Goal: Task Accomplishment & Management: Manage account settings

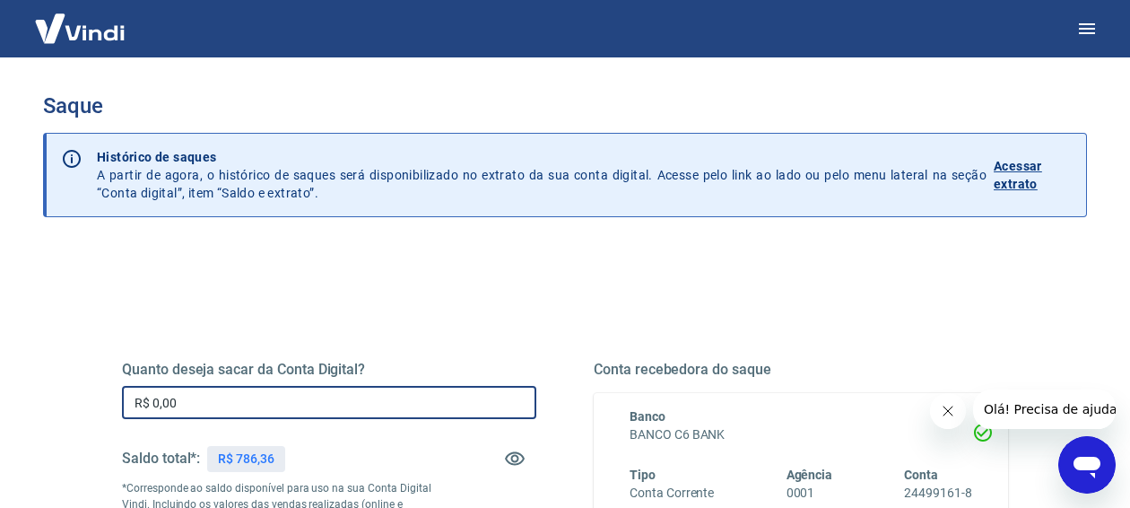
click at [210, 400] on input "R$ 0,00" at bounding box center [329, 402] width 414 height 33
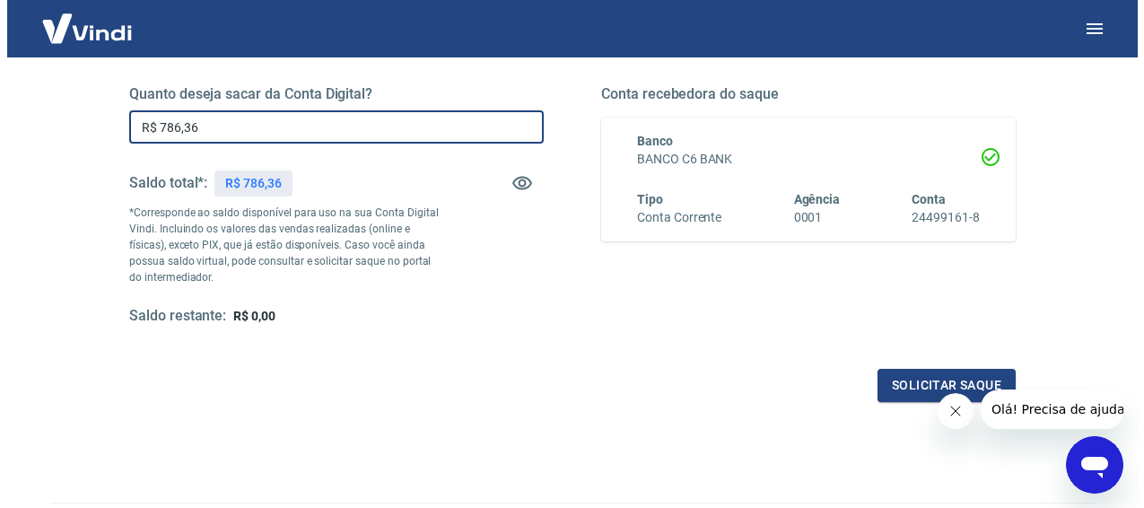
scroll to position [282, 0]
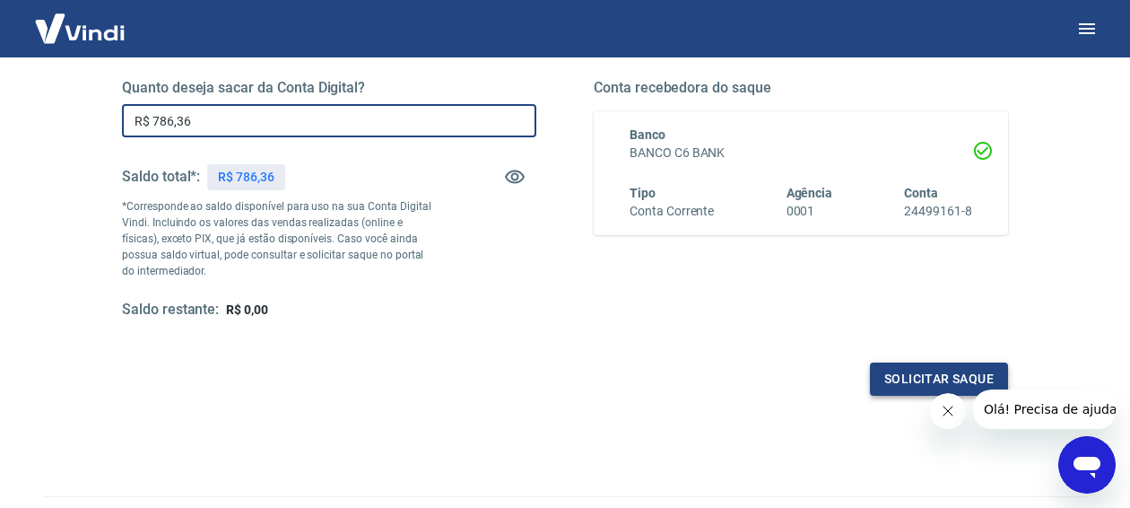
type input "R$ 786,36"
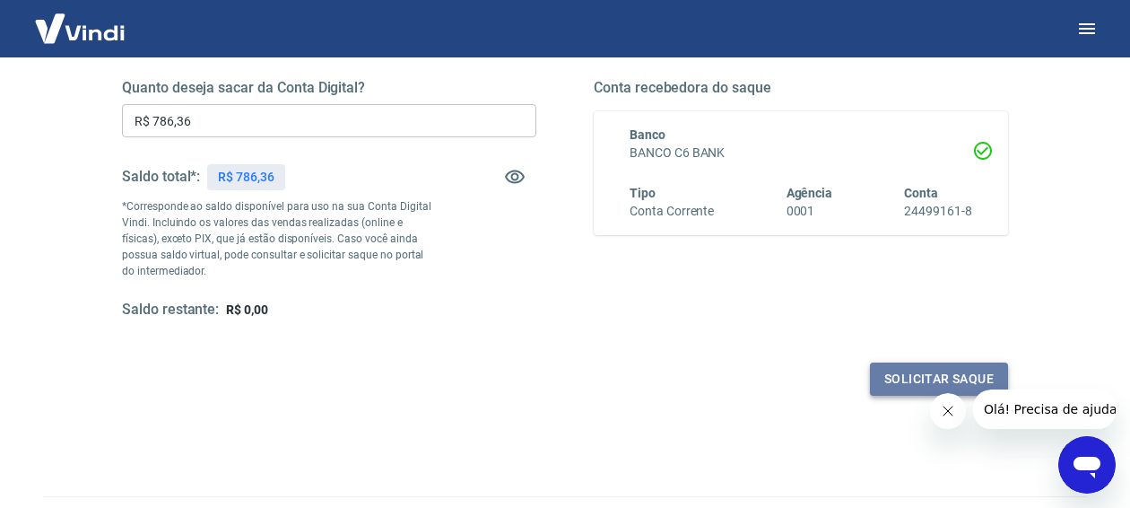
click at [909, 378] on button "Solicitar saque" at bounding box center [939, 378] width 138 height 33
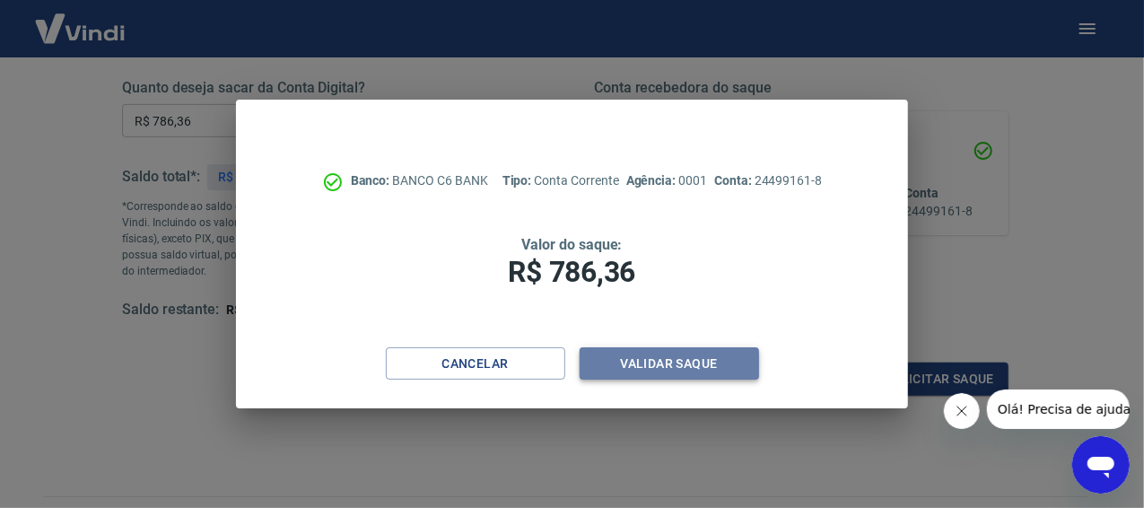
click at [651, 376] on button "Validar saque" at bounding box center [668, 363] width 179 height 33
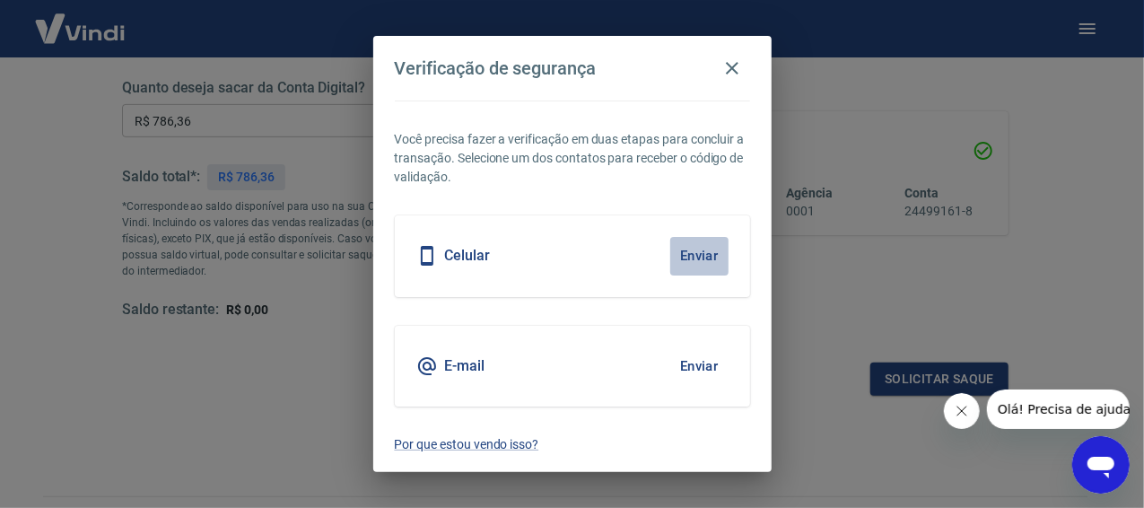
click at [706, 254] on button "Enviar" at bounding box center [699, 256] width 58 height 38
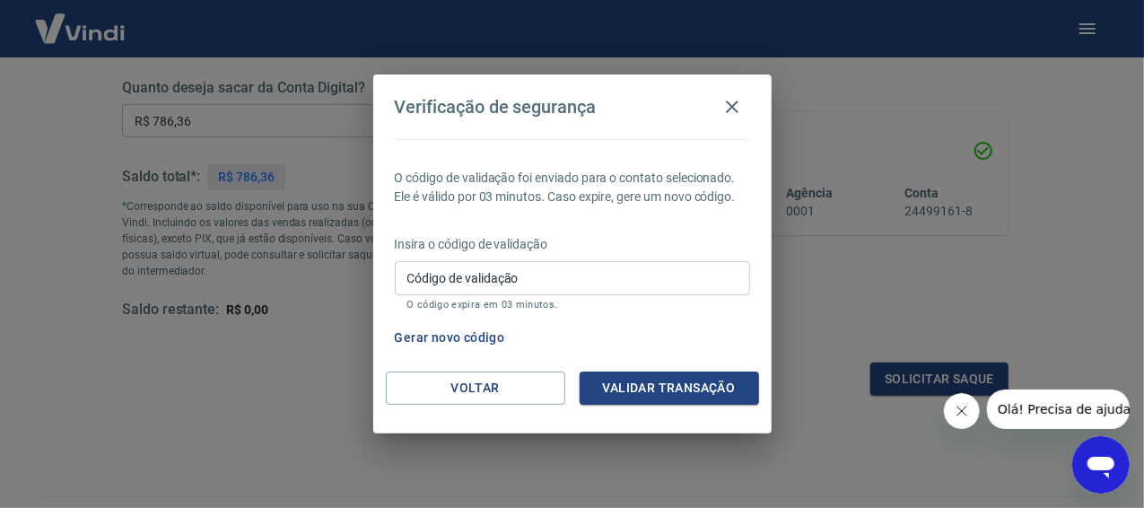
click at [472, 283] on input "Código de validação" at bounding box center [572, 277] width 355 height 33
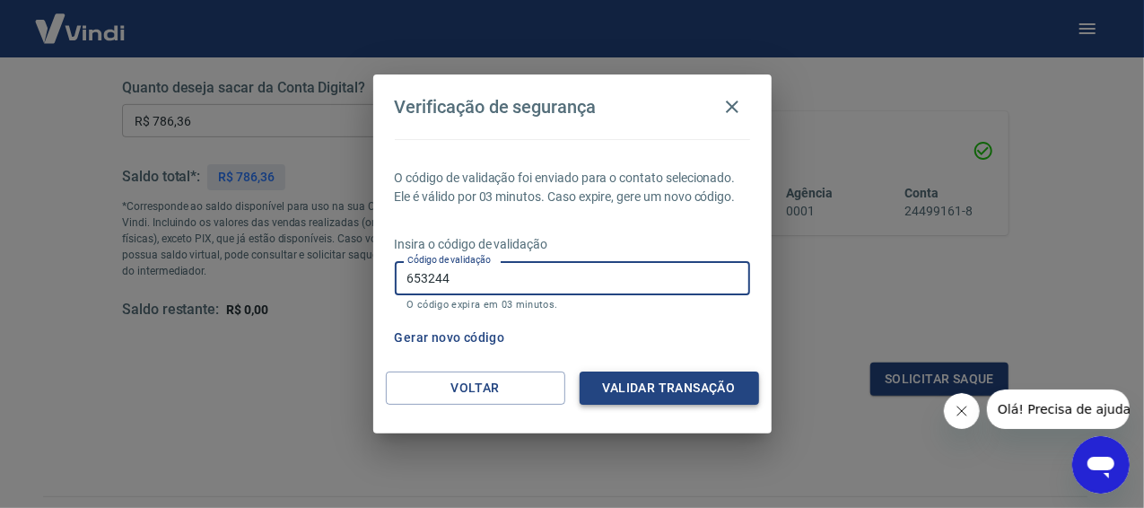
type input "653244"
click at [640, 376] on button "Validar transação" at bounding box center [668, 387] width 179 height 33
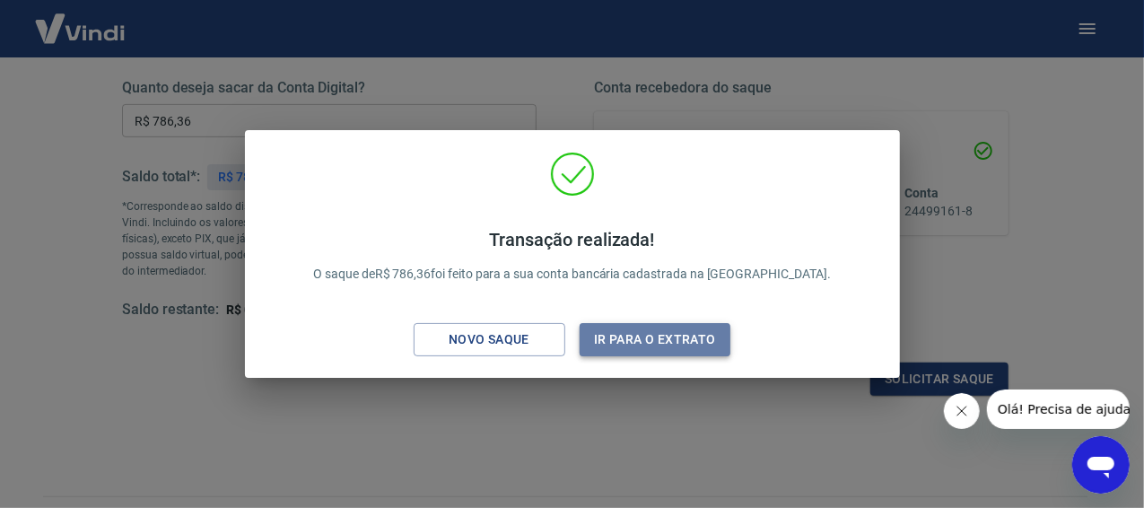
click at [631, 338] on button "Ir para o extrato" at bounding box center [655, 339] width 152 height 33
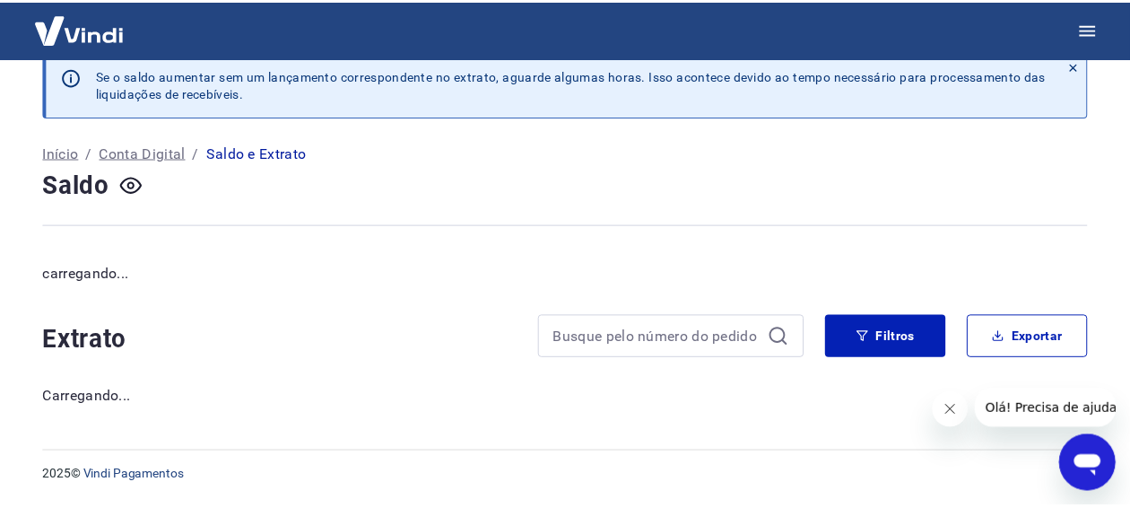
scroll to position [27, 0]
